Goal: Information Seeking & Learning: Learn about a topic

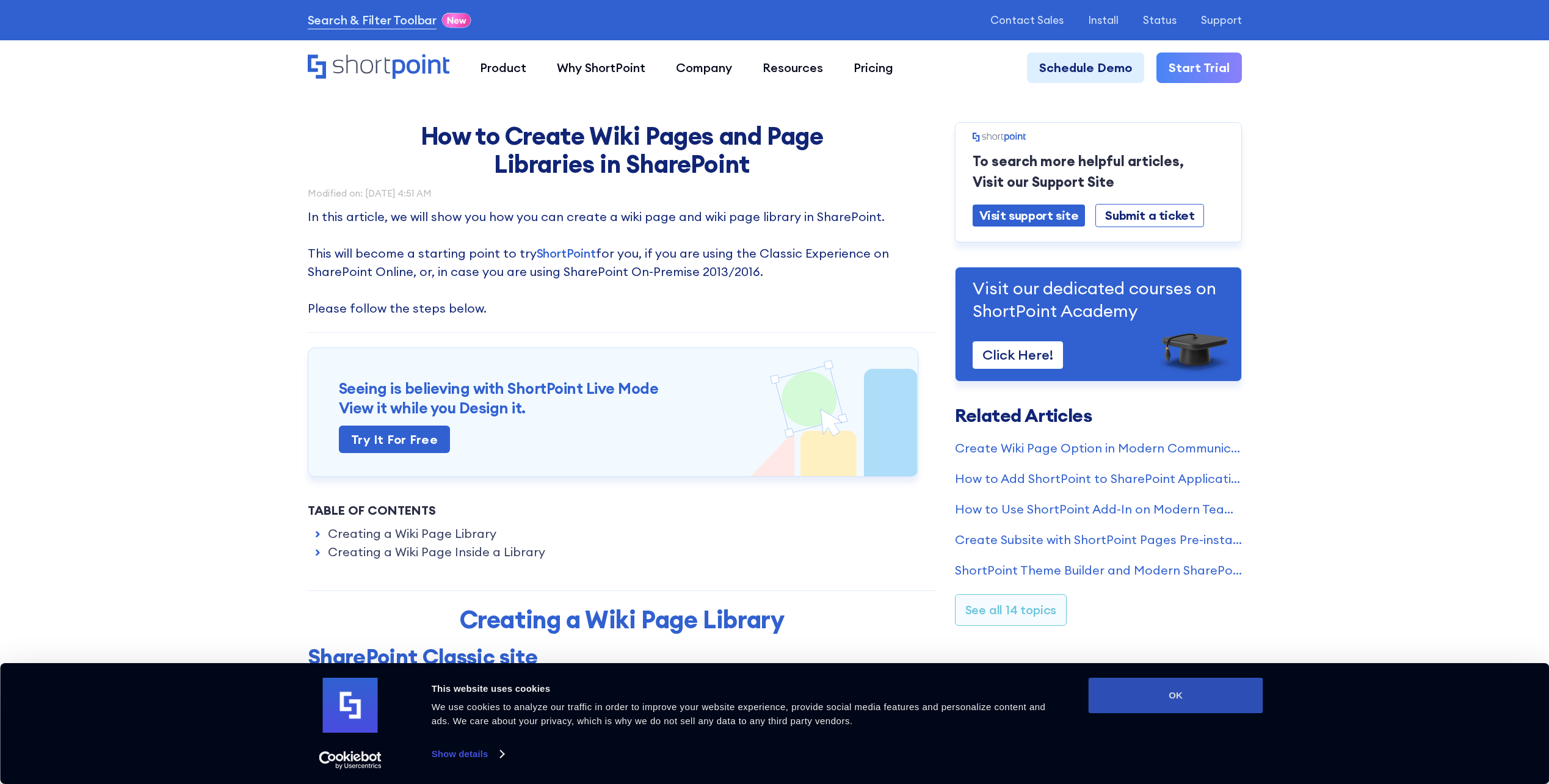
click at [1176, 704] on button "OK" at bounding box center [1176, 695] width 175 height 35
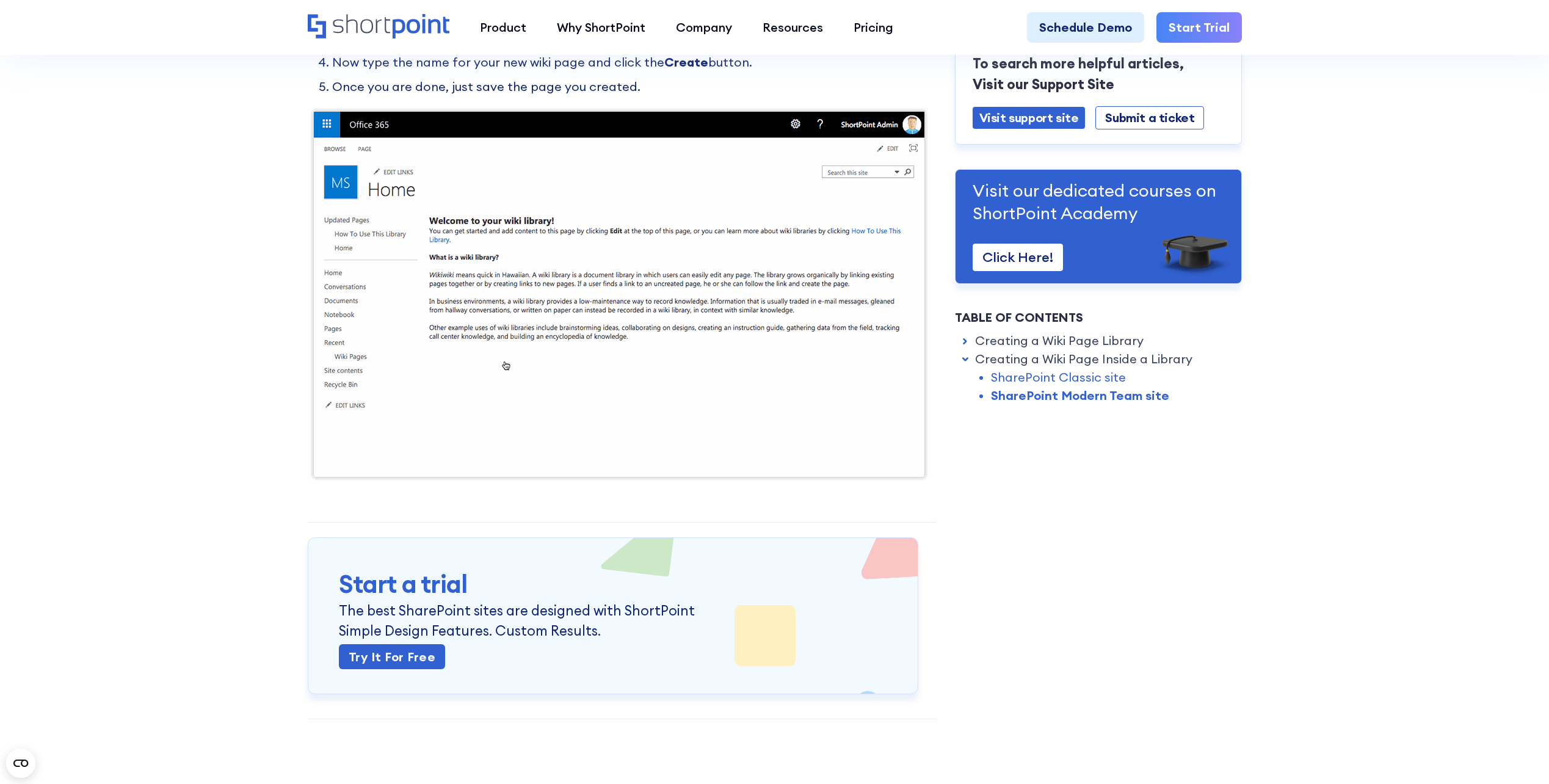
scroll to position [2869, 0]
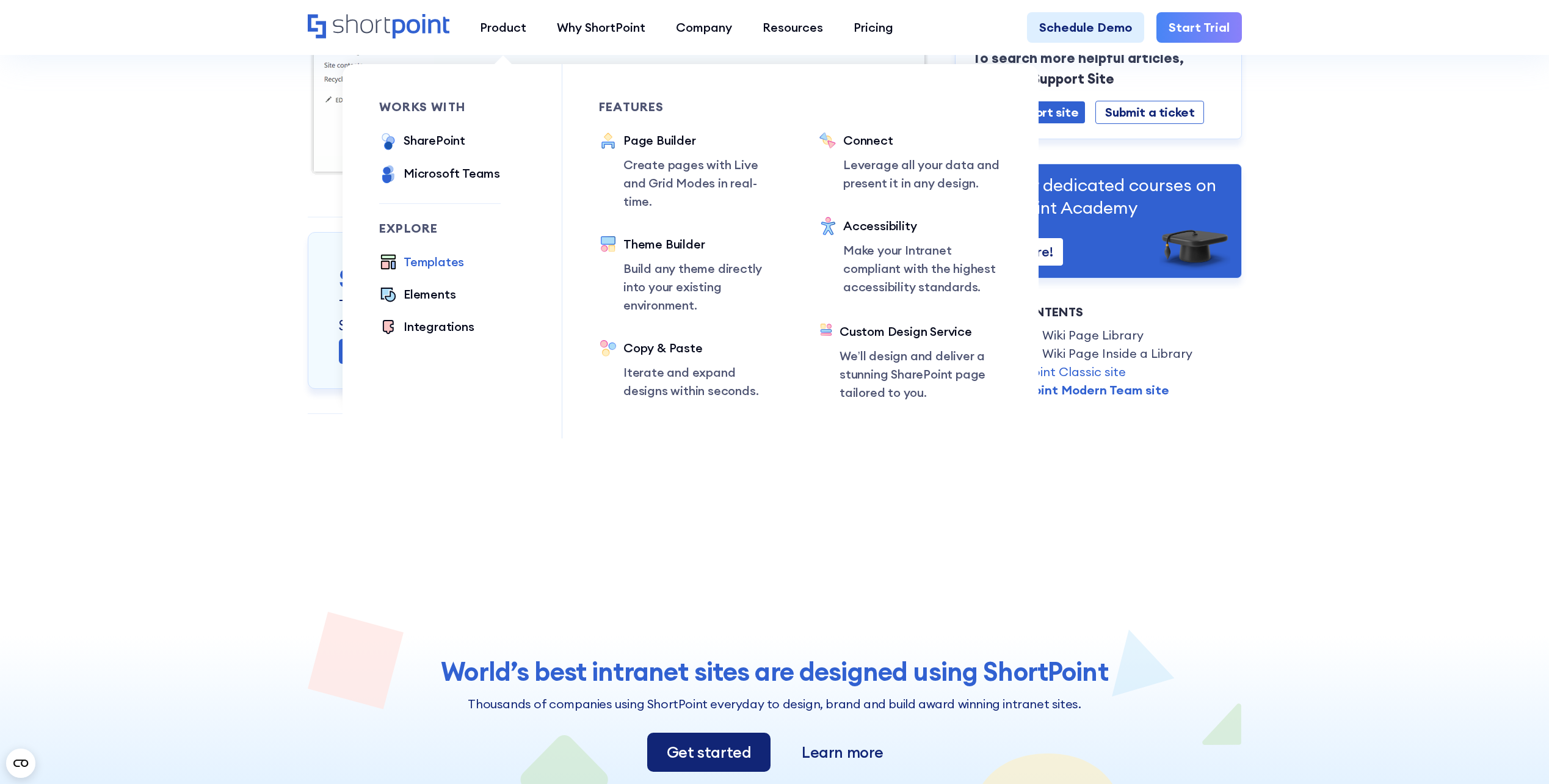
click at [438, 265] on div "Templates" at bounding box center [433, 262] width 60 height 18
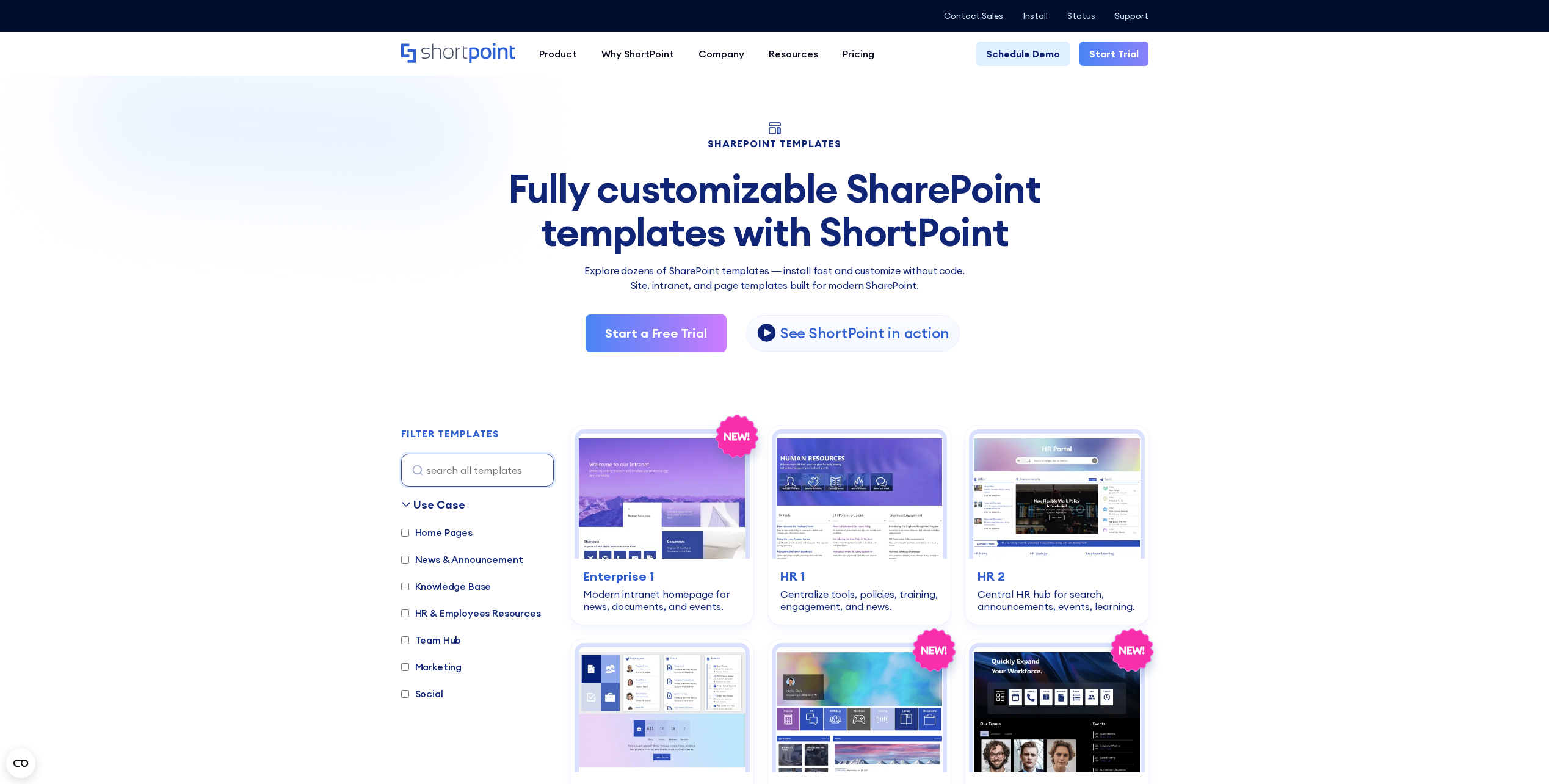
click at [453, 591] on label "Knowledge Base" at bounding box center [446, 586] width 90 height 15
click at [409, 590] on input "Knowledge Base" at bounding box center [405, 586] width 8 height 8
checkbox input "true"
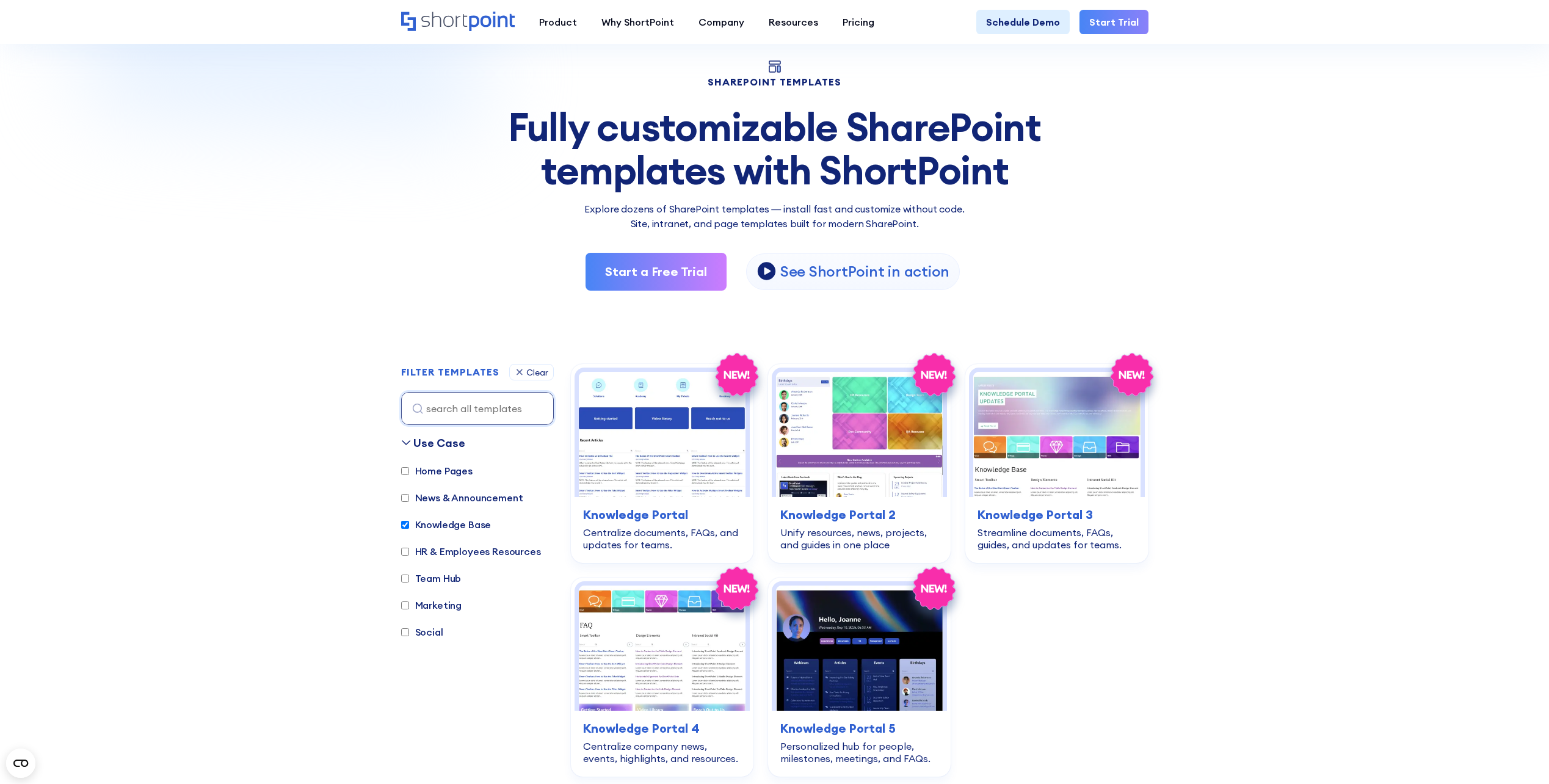
scroll to position [59, 0]
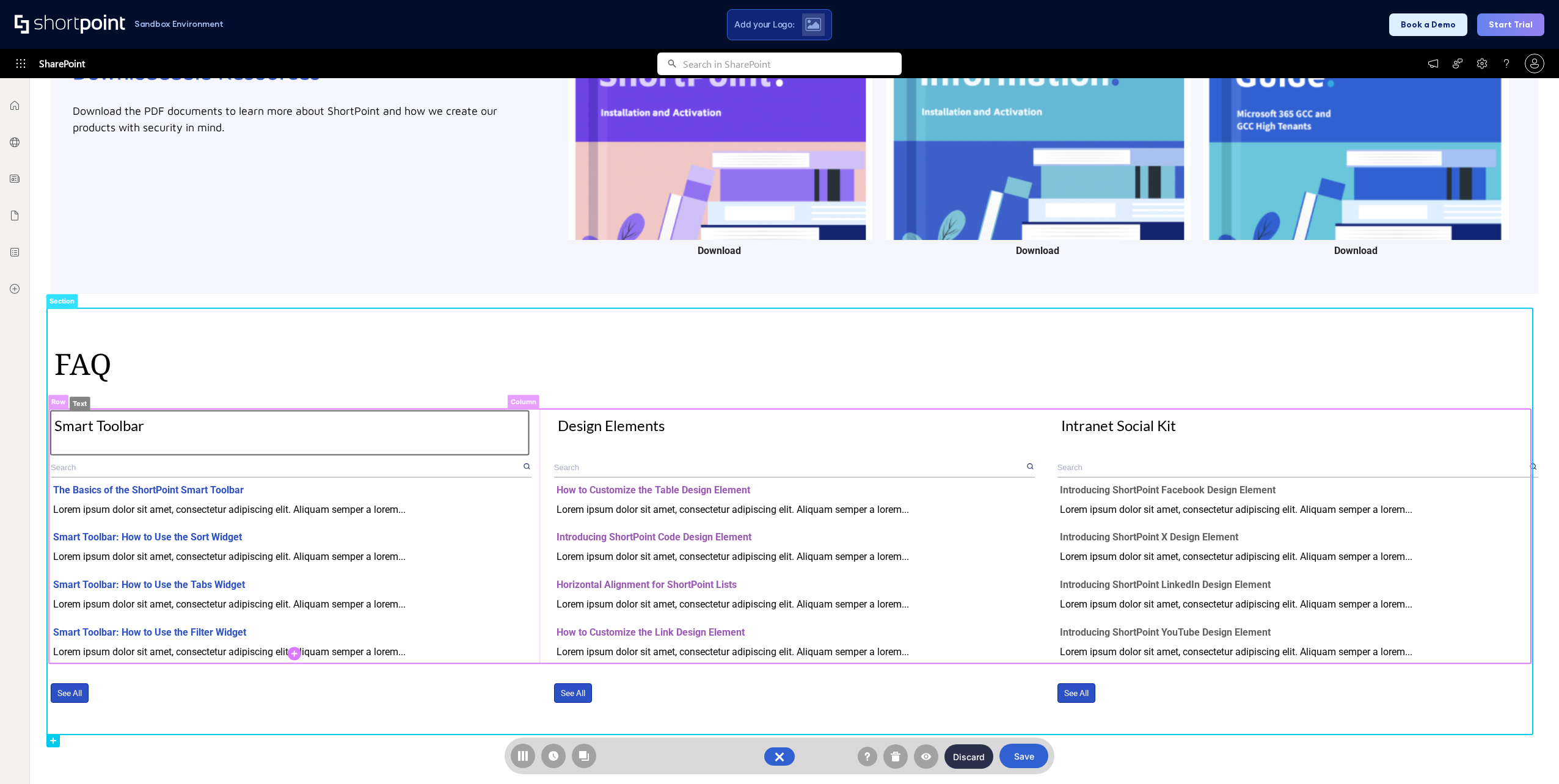
scroll to position [801, 0]
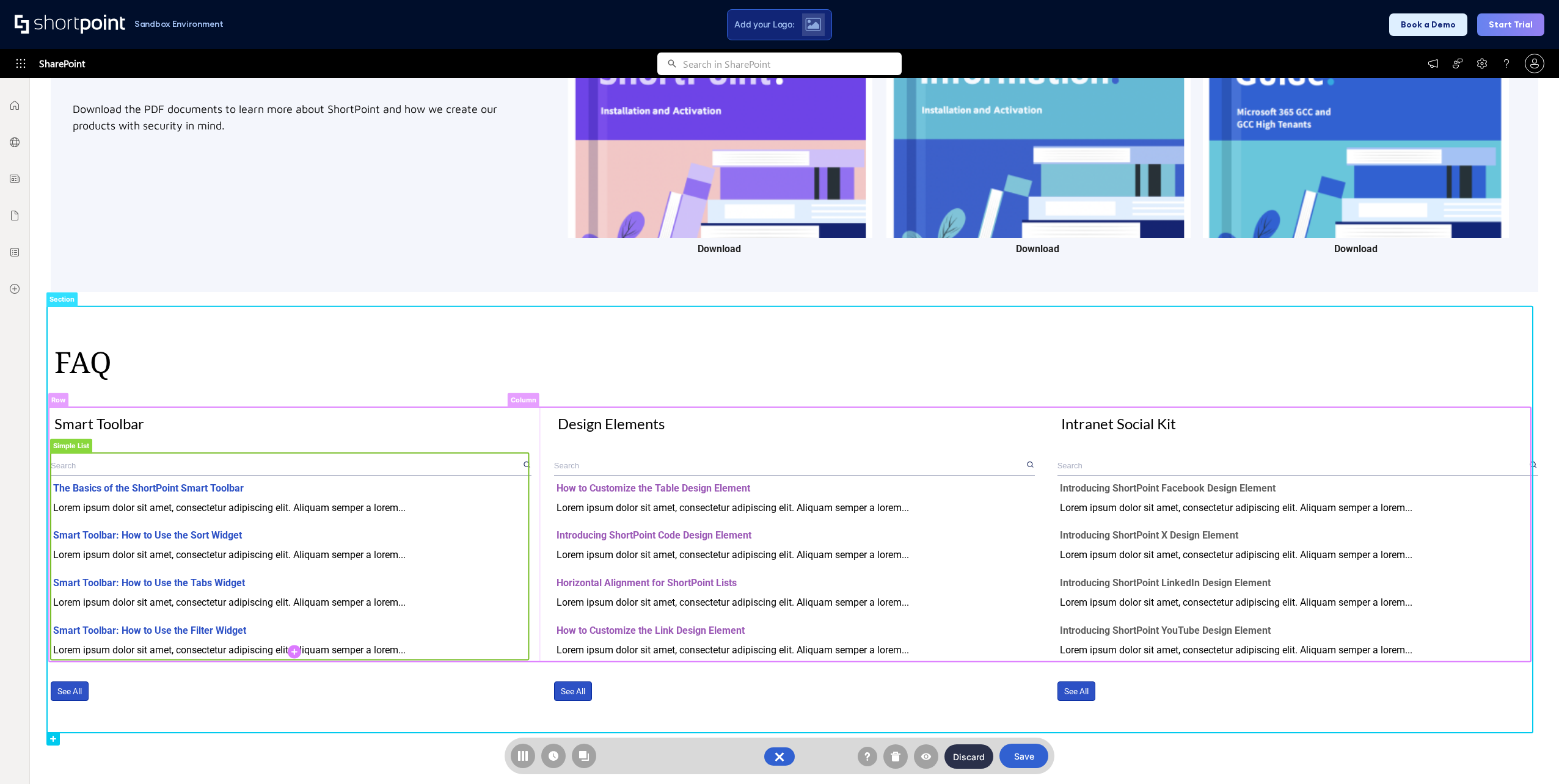
click at [111, 501] on rect at bounding box center [289, 556] width 478 height 207
click at [118, 426] on rect at bounding box center [289, 431] width 478 height 44
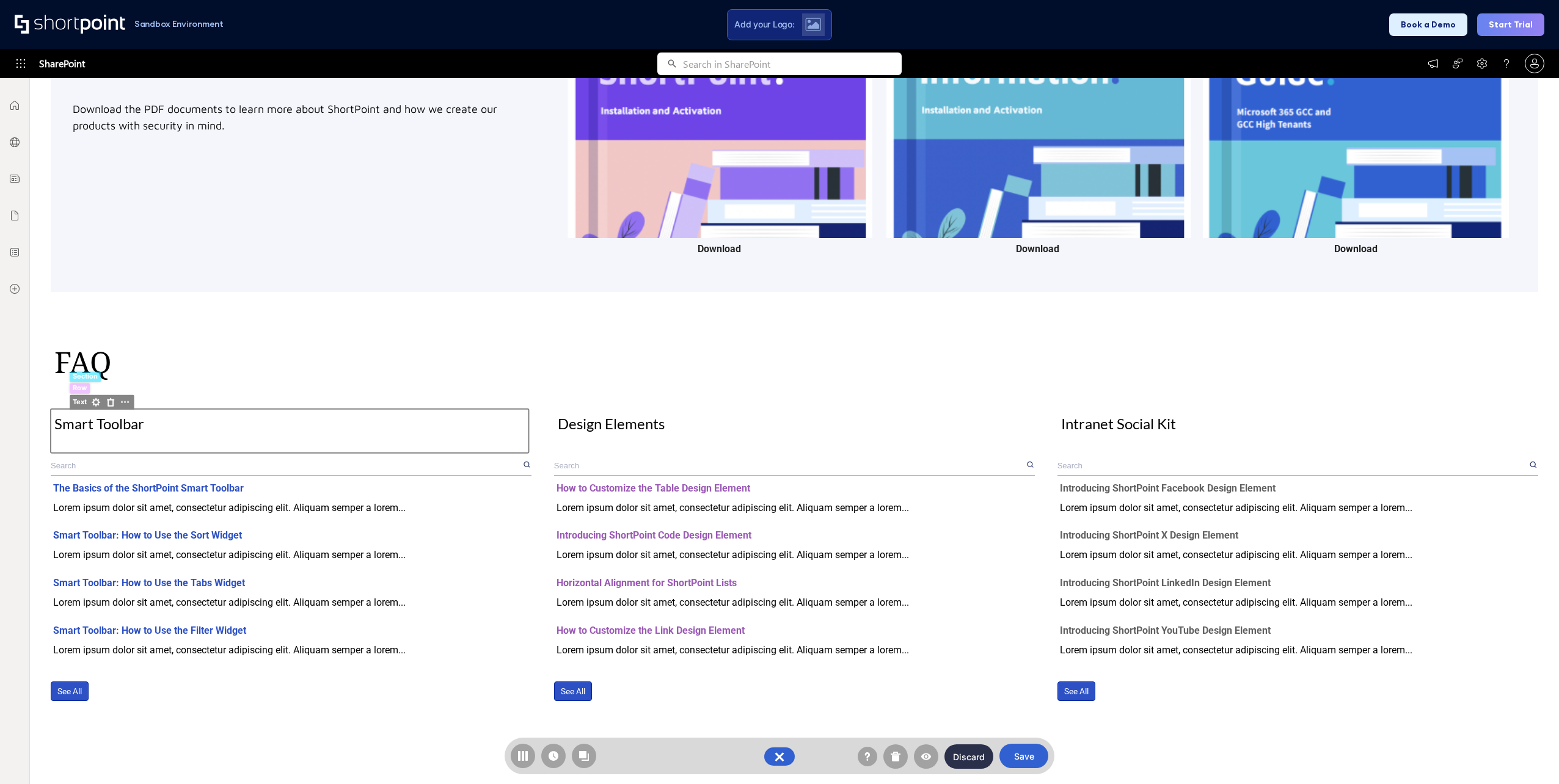
click at [114, 359] on div "FAQ" at bounding box center [794, 362] width 1480 height 44
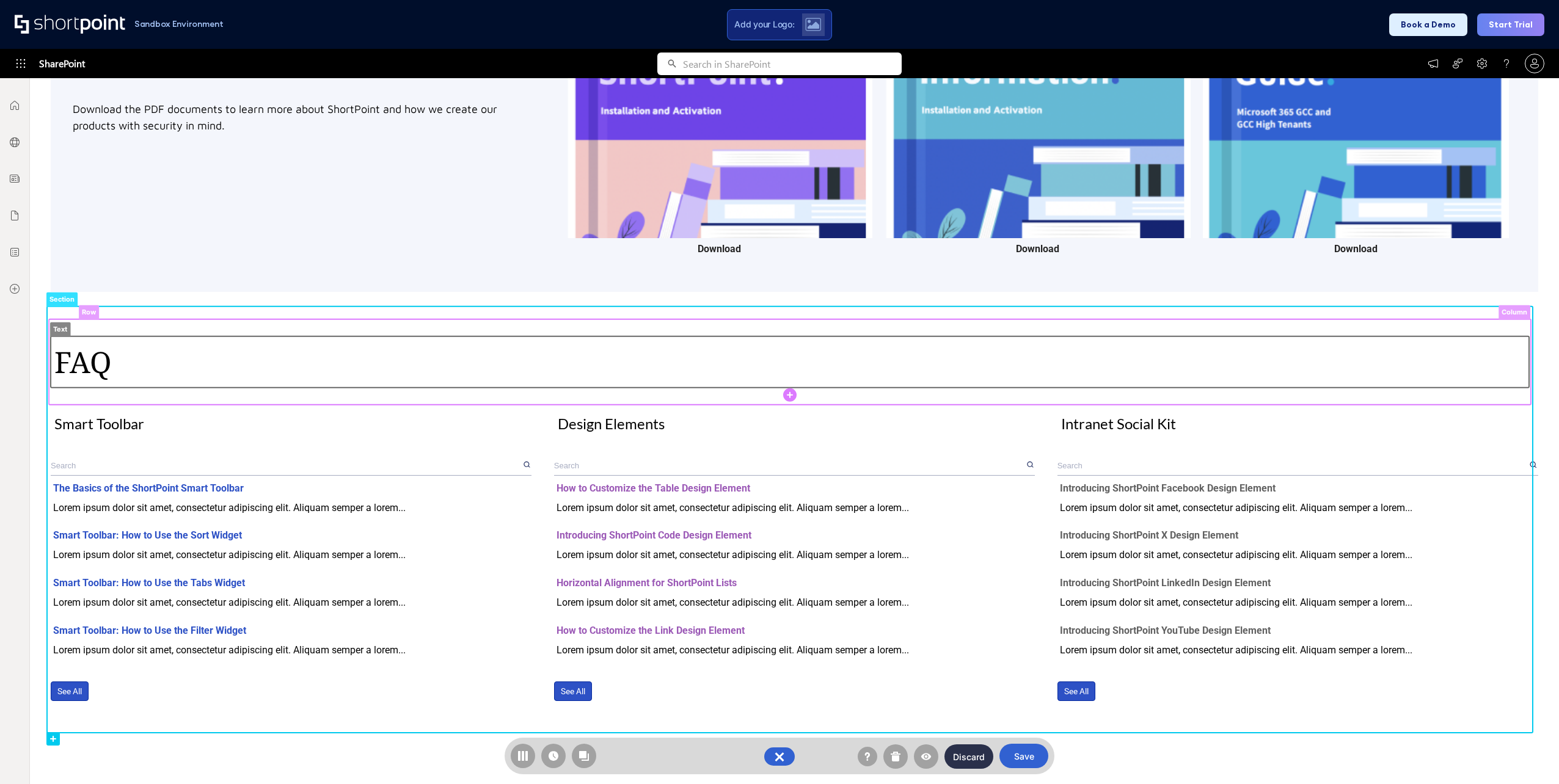
click at [114, 359] on rect at bounding box center [789, 362] width 1478 height 51
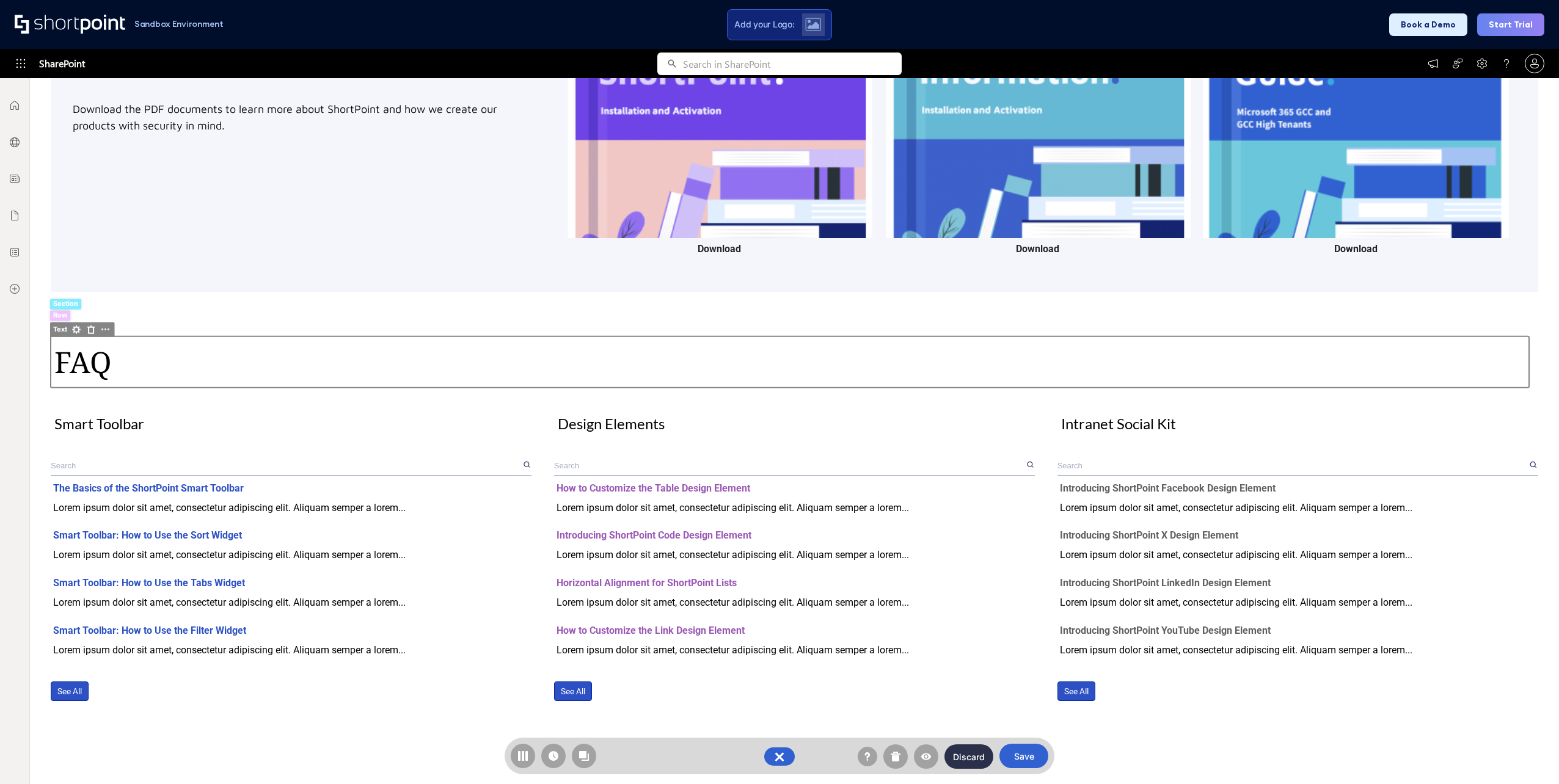
drag, startPoint x: 114, startPoint y: 359, endPoint x: 119, endPoint y: 360, distance: 5.1
click at [119, 360] on div "FAQ" at bounding box center [794, 362] width 1480 height 44
click at [278, 280] on div "Solutions Academy My Tickets Roadmap Getting started Video library Reach out to…" at bounding box center [794, 84] width 1495 height 1333
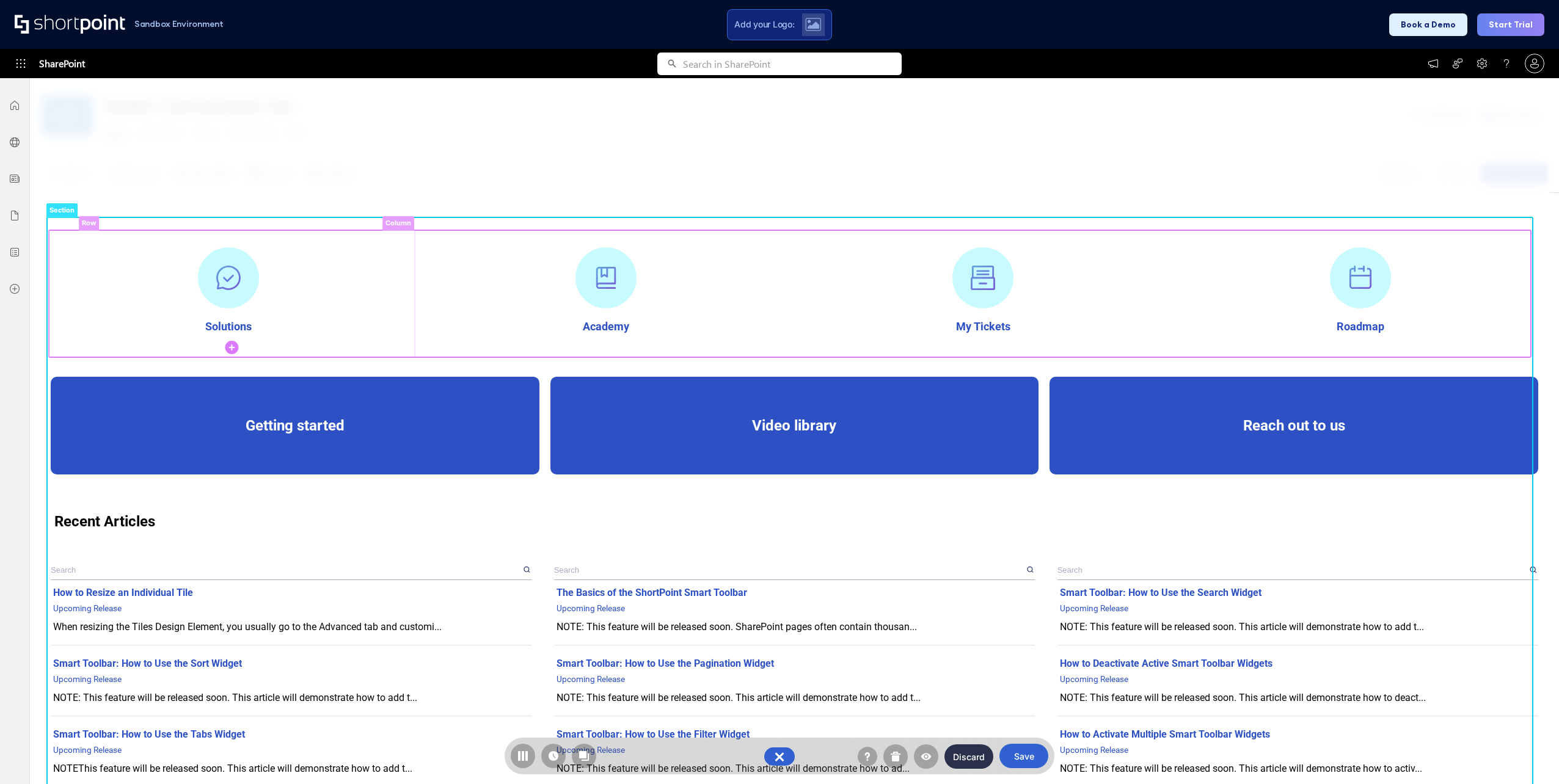
scroll to position [0, 0]
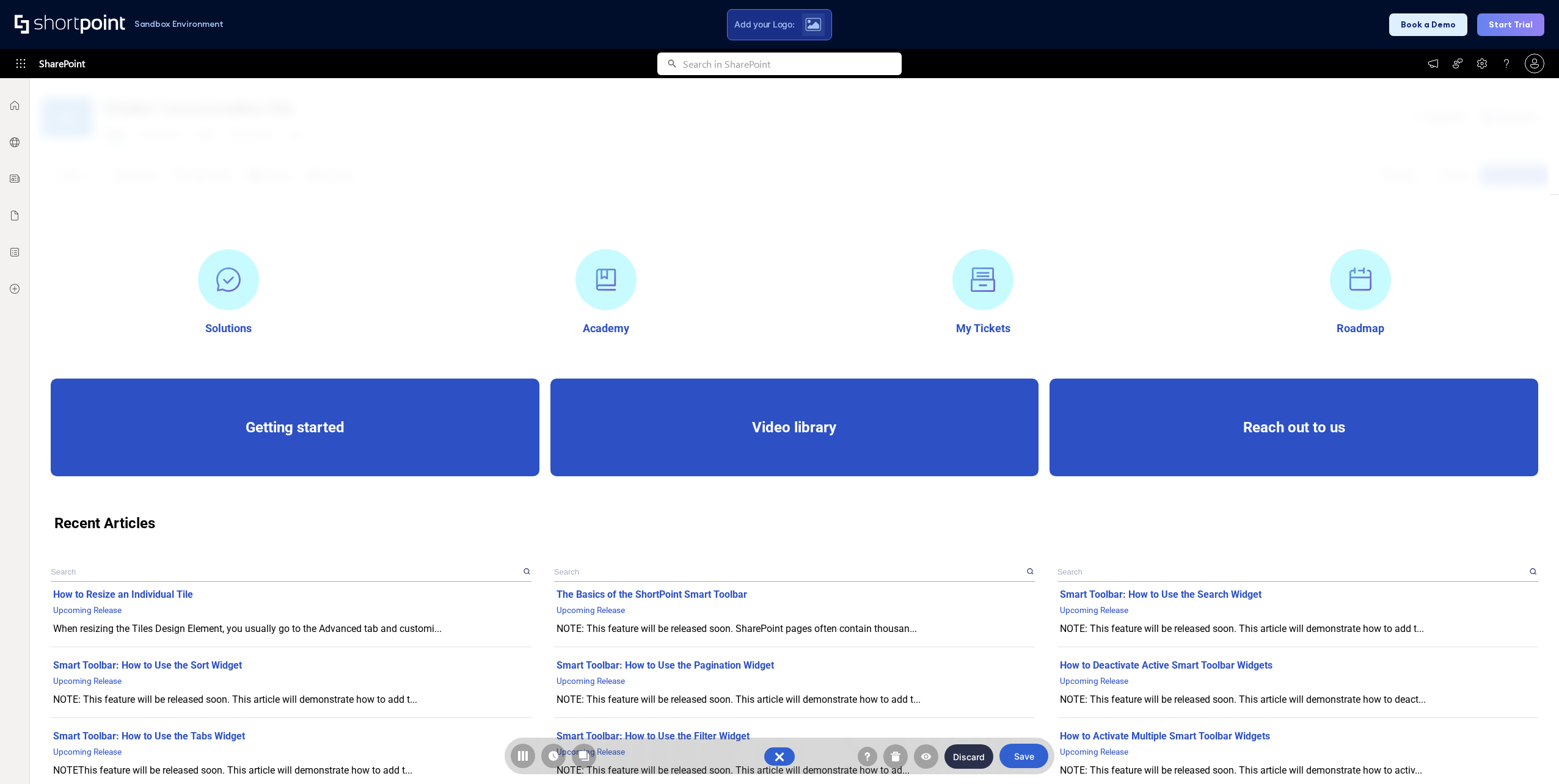
click at [812, 24] on img at bounding box center [813, 24] width 16 height 14
click at [1105, 69] on div "SharePoint" at bounding box center [780, 63] width 1559 height 29
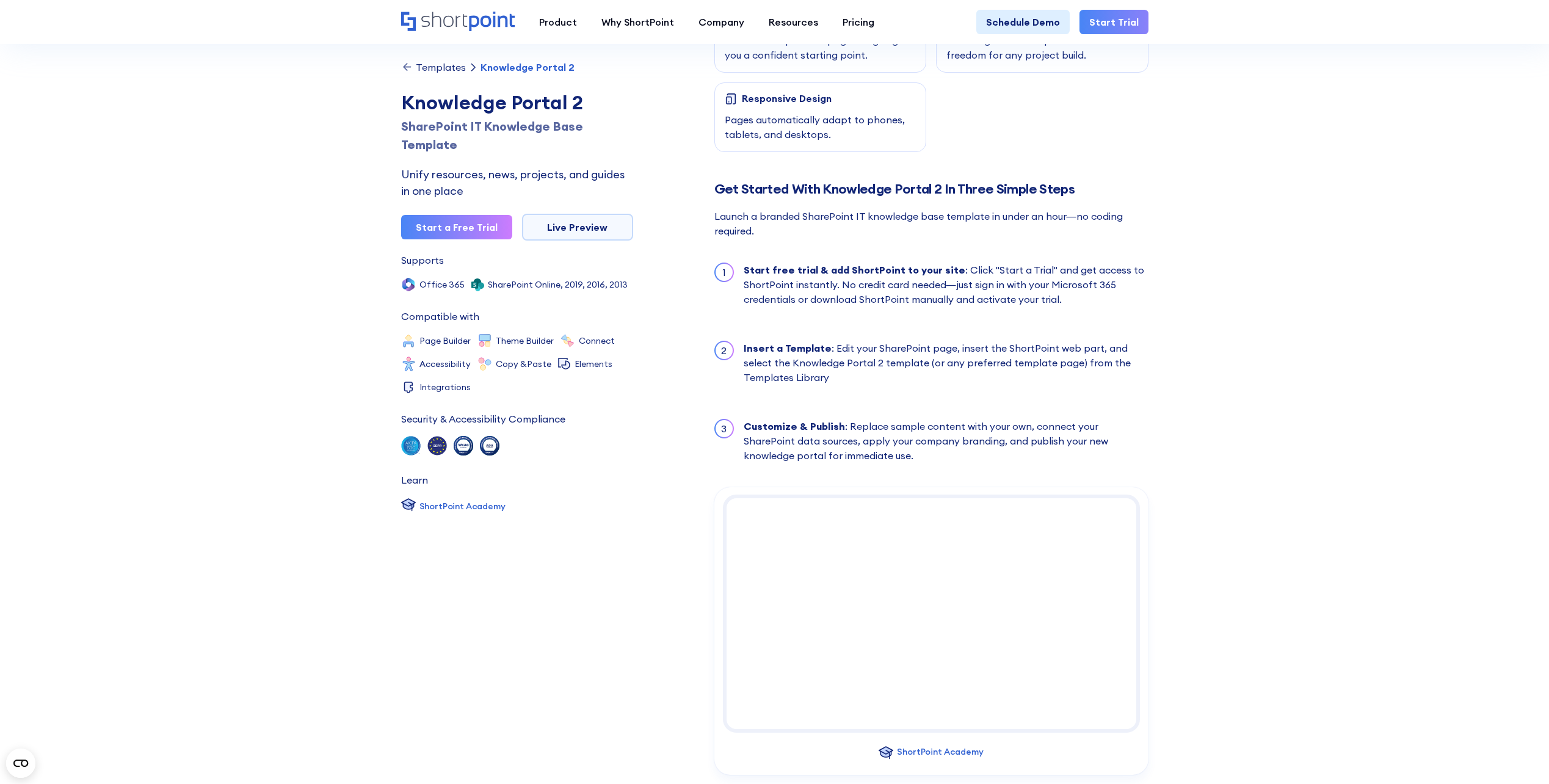
scroll to position [1038, 0]
